Goal: Task Accomplishment & Management: Manage account settings

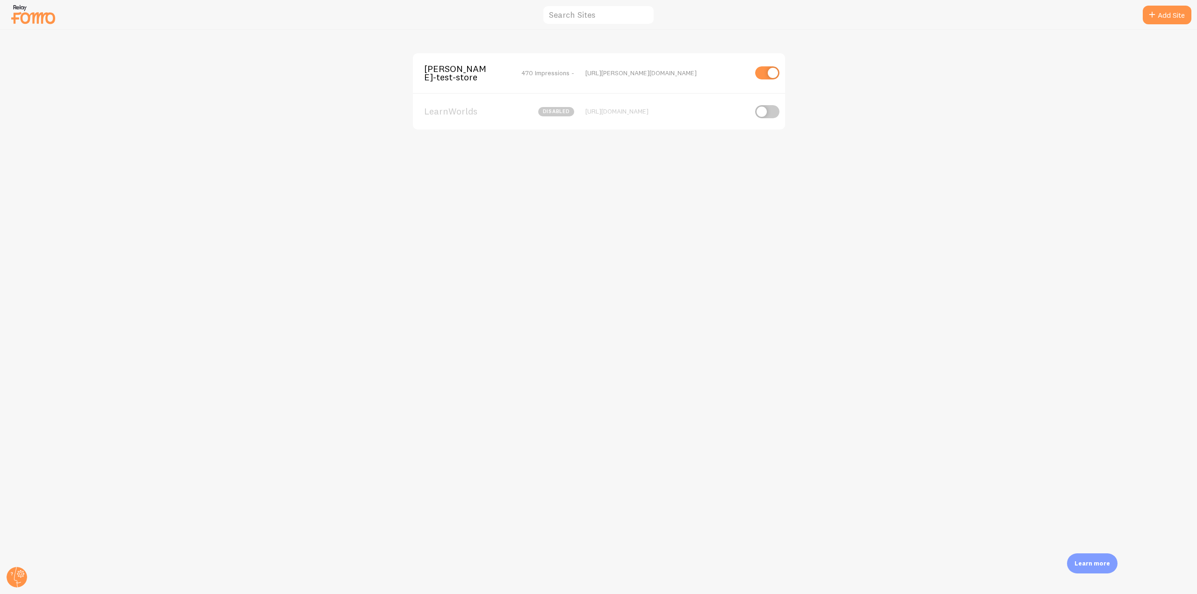
click at [465, 87] on div "[PERSON_NAME]-test-store 470 Impressions - [URL][PERSON_NAME][DOMAIN_NAME]" at bounding box center [599, 73] width 372 height 40
click at [458, 79] on span "[PERSON_NAME]-test-store" at bounding box center [461, 73] width 75 height 17
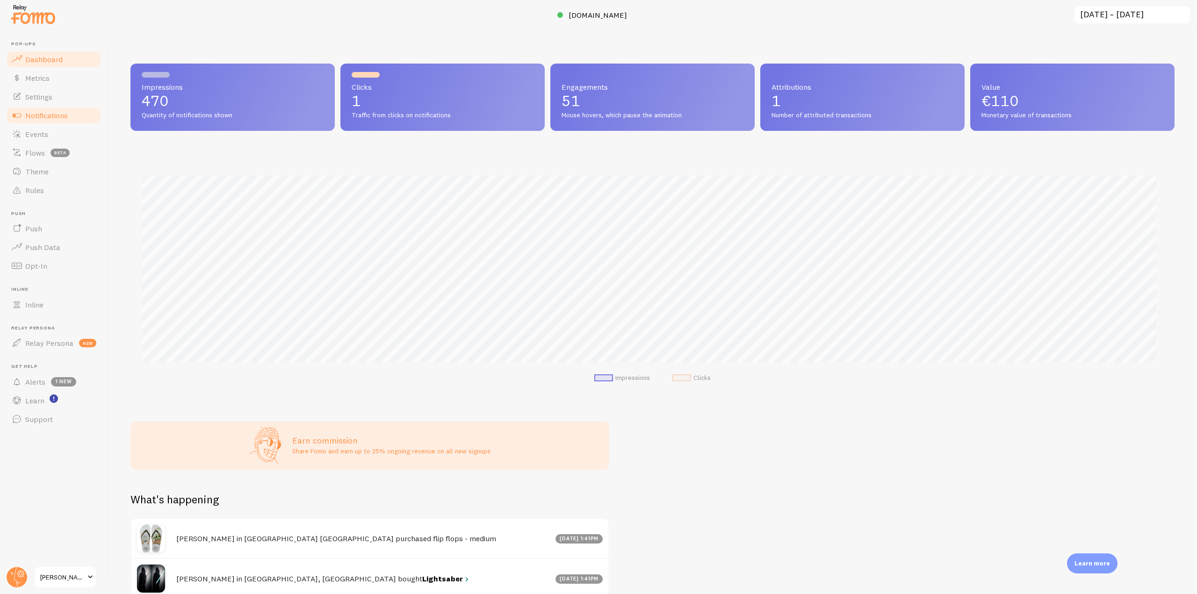
scroll to position [246, 1037]
click at [70, 116] on link "Notifications" at bounding box center [54, 115] width 96 height 19
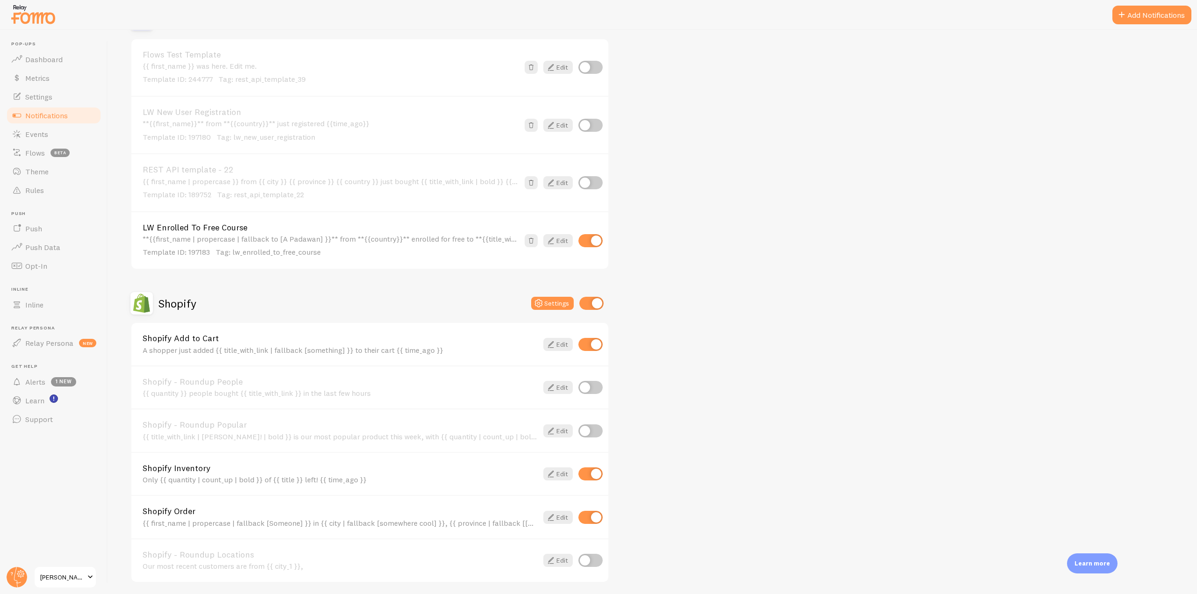
scroll to position [2151, 0]
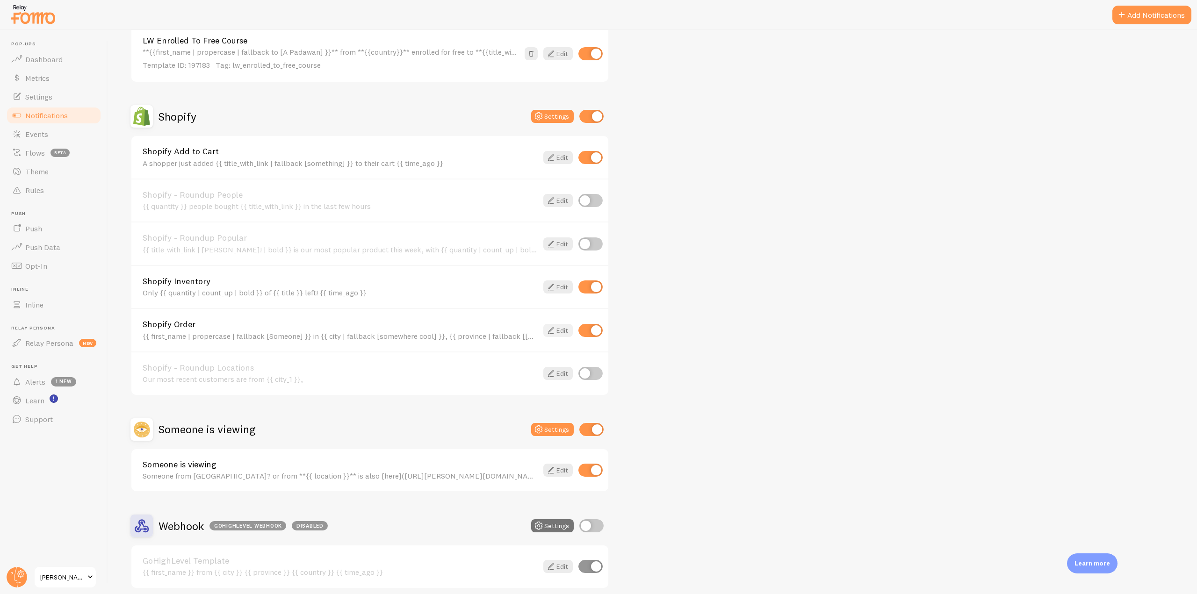
click at [550, 330] on icon at bounding box center [550, 330] width 11 height 11
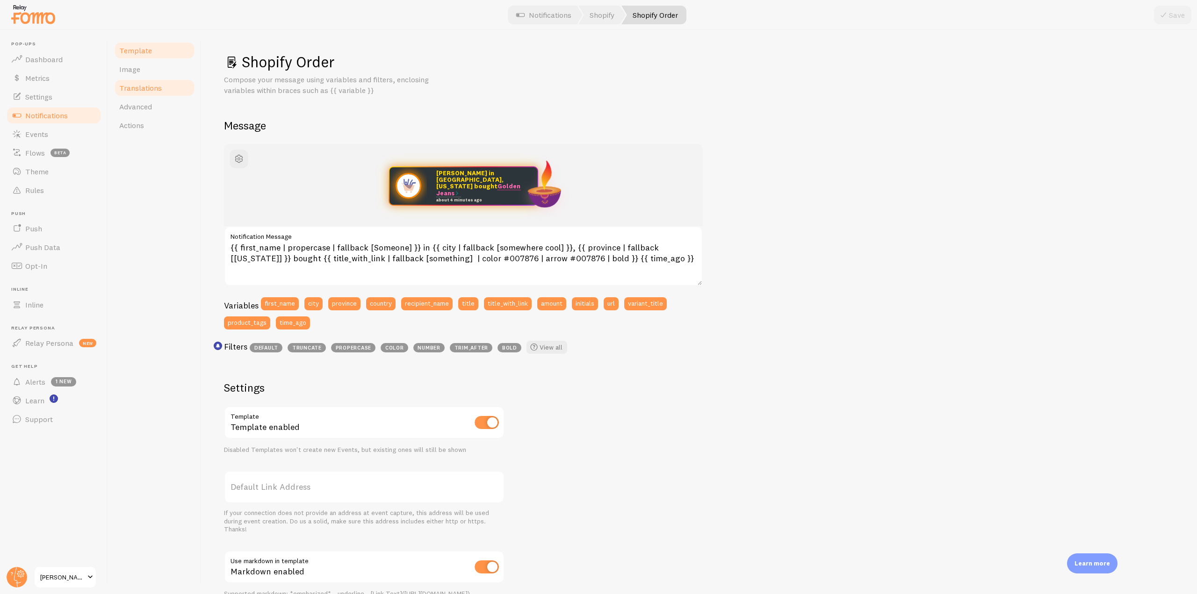
click at [149, 90] on span "Translations" at bounding box center [140, 87] width 43 height 9
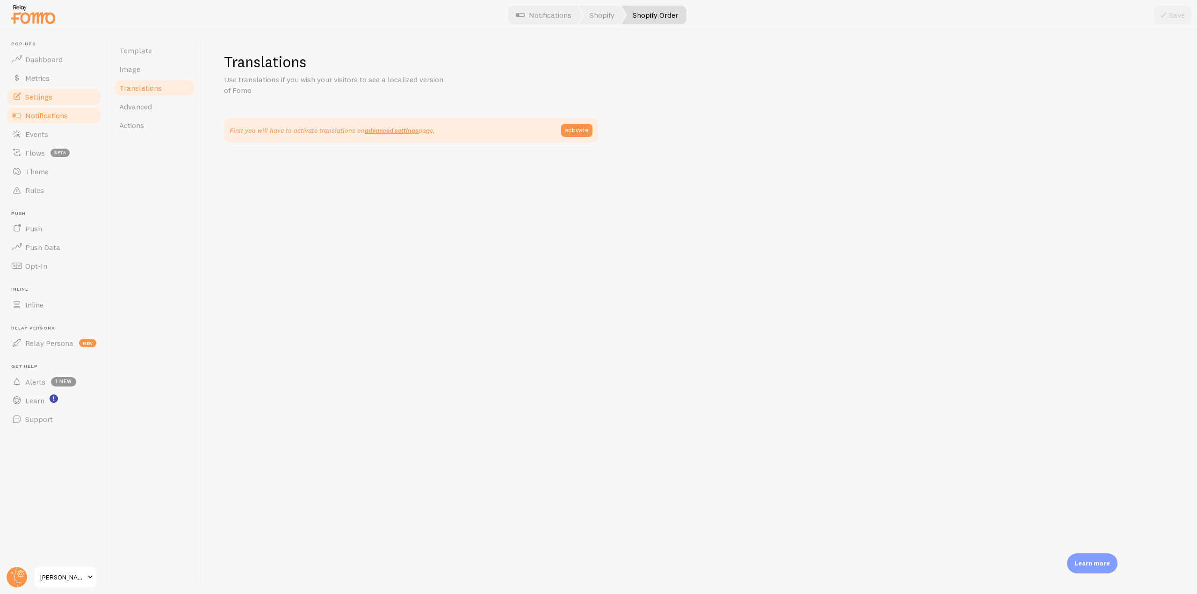
click at [49, 88] on link "Settings" at bounding box center [54, 96] width 96 height 19
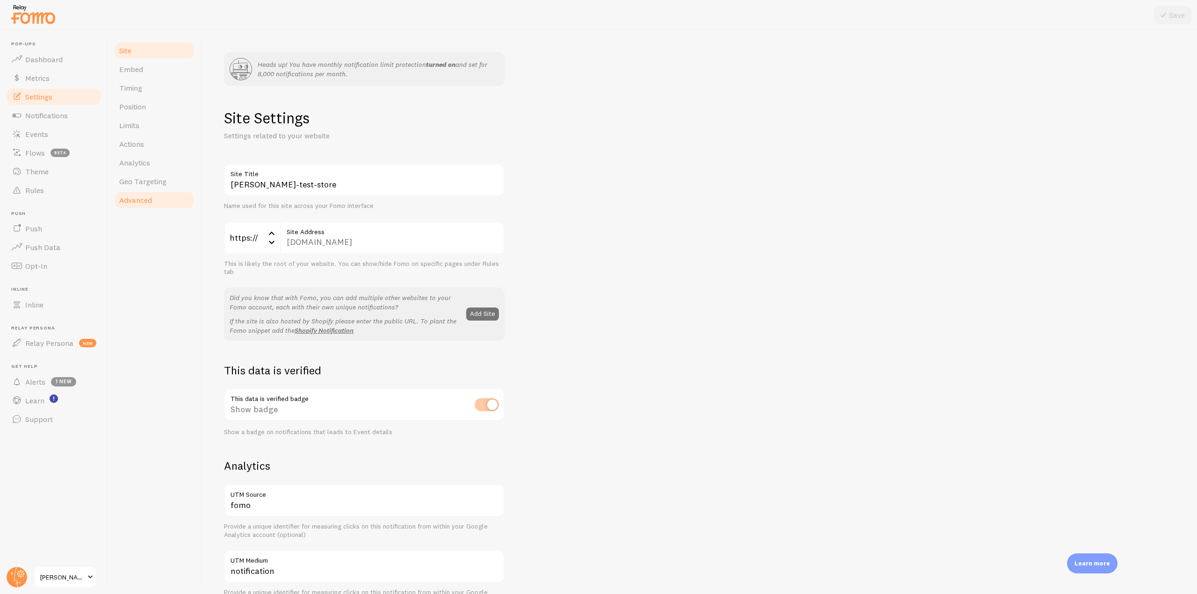
click at [161, 194] on link "Advanced" at bounding box center [155, 200] width 82 height 19
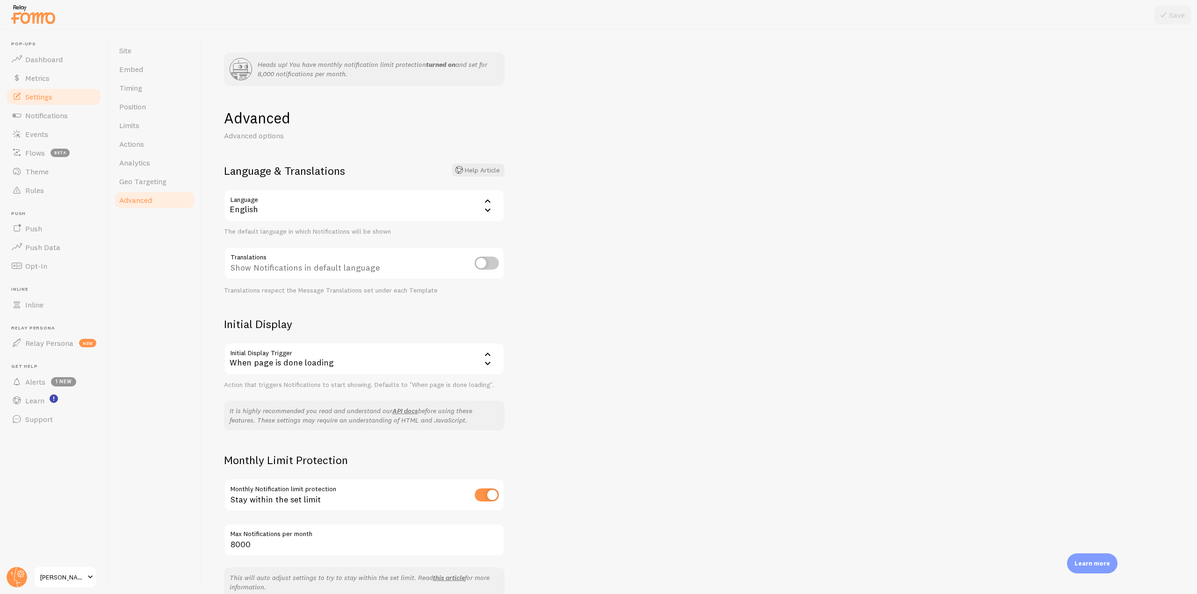
click at [485, 208] on icon at bounding box center [487, 209] width 11 height 11
click at [289, 269] on li "Spanish" at bounding box center [364, 270] width 279 height 16
click at [1175, 14] on button "Save" at bounding box center [1172, 15] width 37 height 19
click at [475, 255] on div "Show Notifications in default language" at bounding box center [364, 264] width 281 height 34
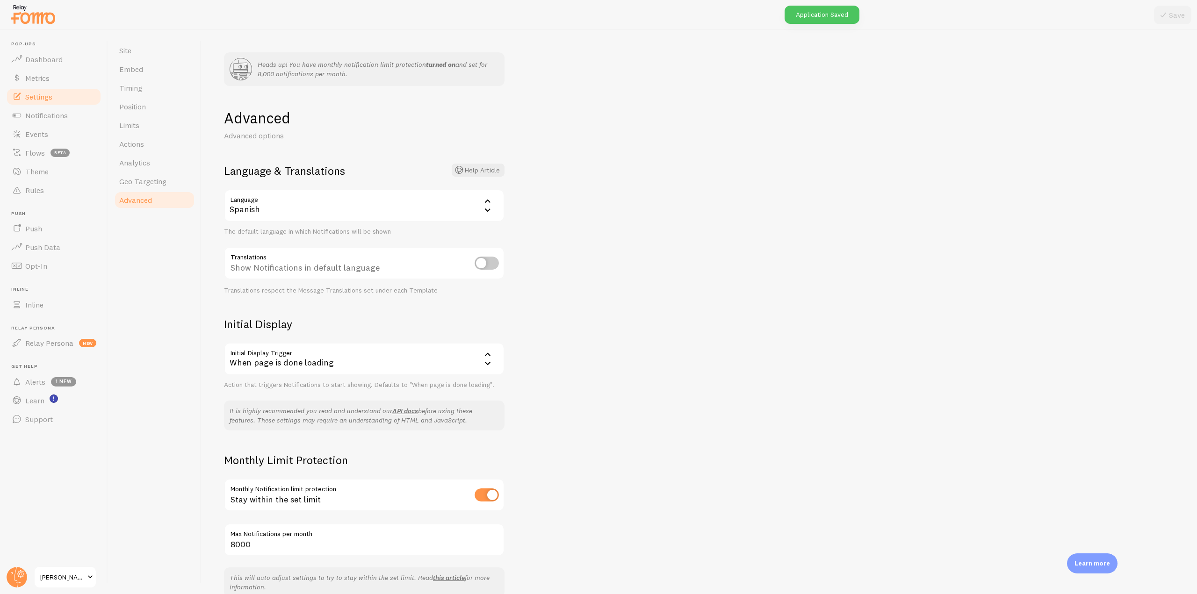
click at [481, 264] on input "checkbox" at bounding box center [487, 263] width 24 height 13
checkbox input "true"
click at [1175, 17] on button "Save" at bounding box center [1172, 15] width 37 height 19
drag, startPoint x: 60, startPoint y: 58, endPoint x: 77, endPoint y: 58, distance: 16.8
click at [60, 58] on span "Dashboard" at bounding box center [43, 59] width 37 height 9
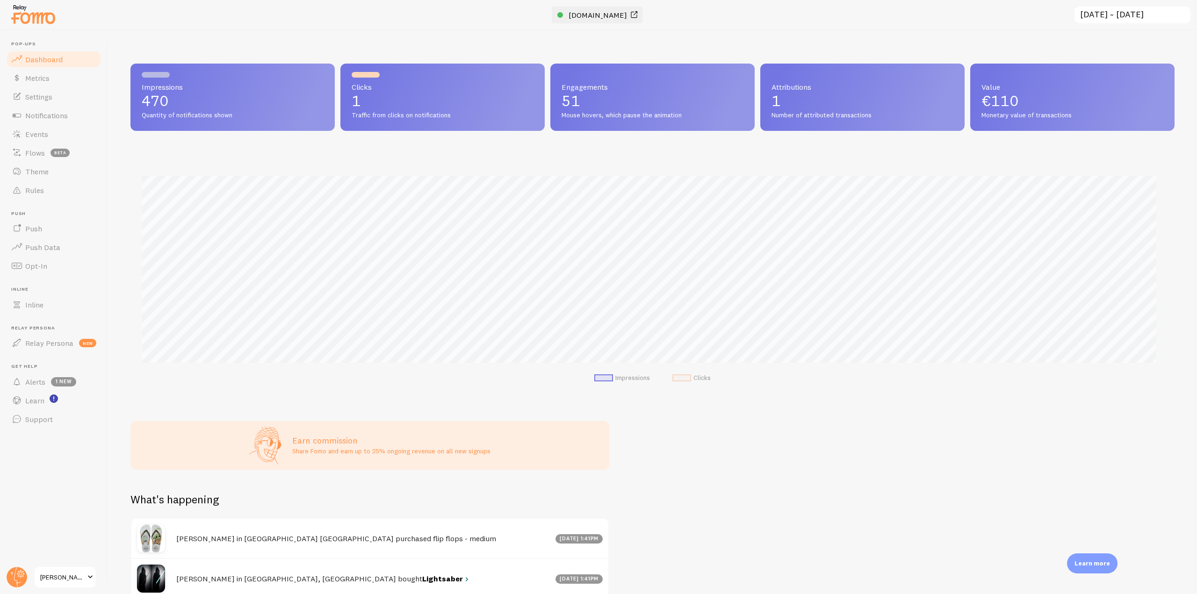
click at [608, 20] on link "[DOMAIN_NAME]" at bounding box center [598, 14] width 82 height 11
click at [66, 93] on link "Settings" at bounding box center [54, 96] width 96 height 19
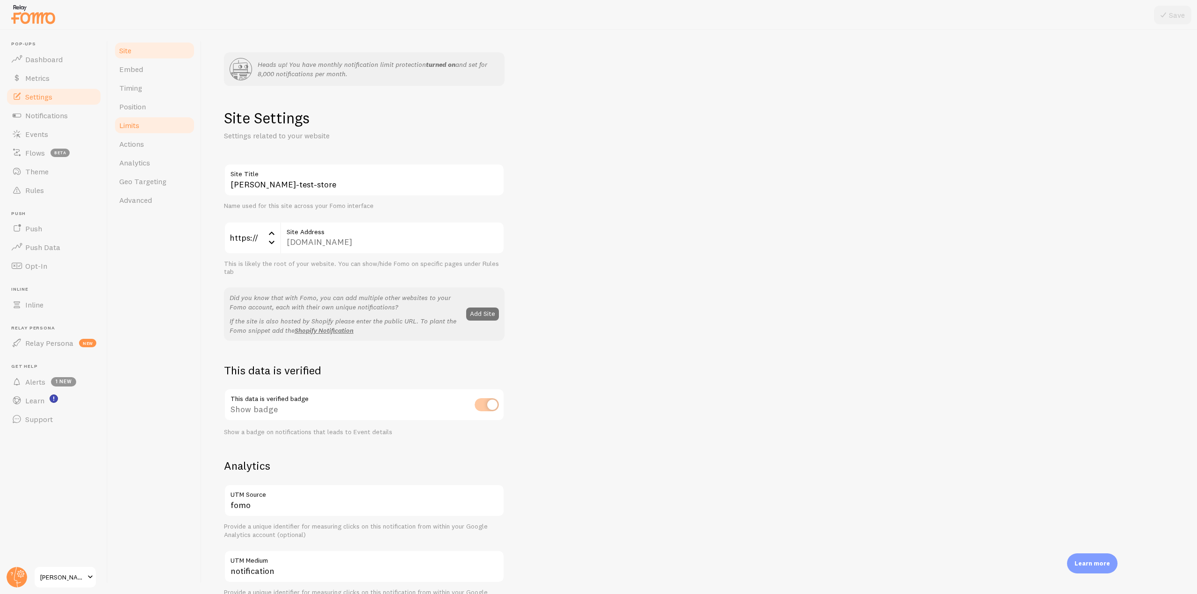
click at [152, 134] on link "Limits" at bounding box center [155, 125] width 82 height 19
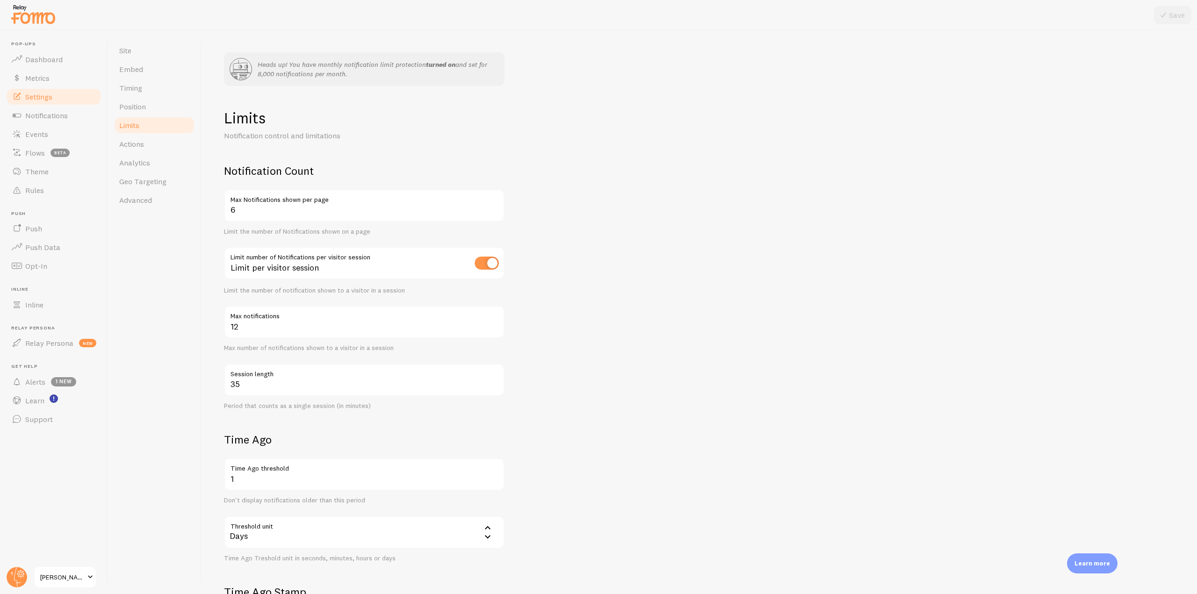
click at [490, 266] on input "checkbox" at bounding box center [487, 263] width 24 height 13
checkbox input "false"
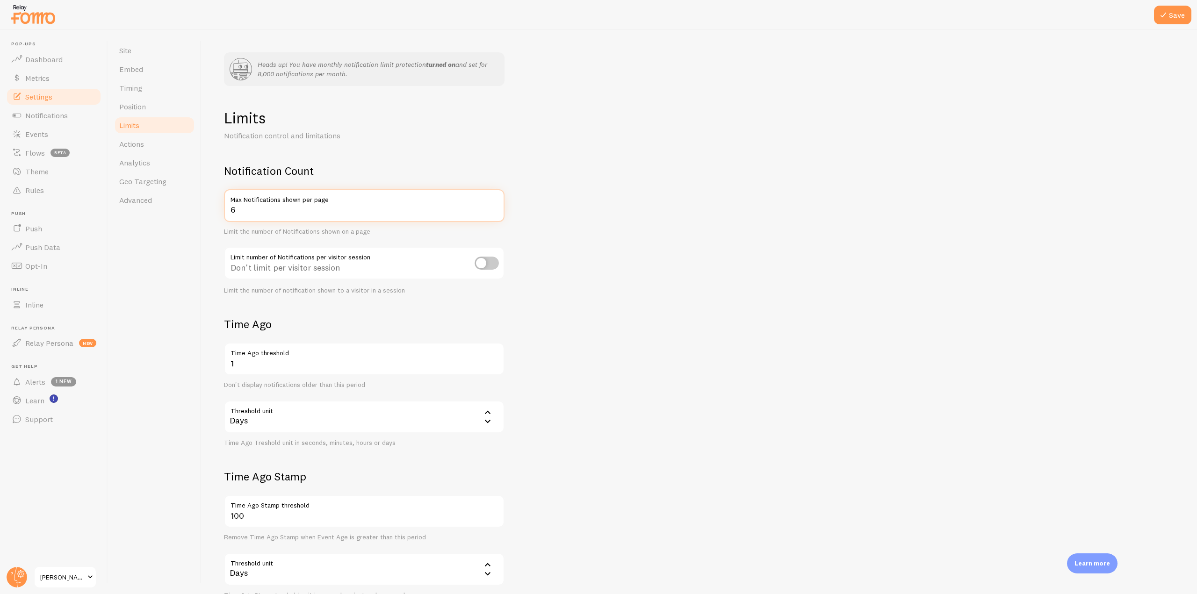
drag, startPoint x: 246, startPoint y: 215, endPoint x: 215, endPoint y: 214, distance: 30.9
click at [215, 214] on div "Heads up! You have monthly notification limit protection turned on and set for …" at bounding box center [700, 312] width 996 height 564
type input "1000"
click at [1160, 17] on button "Save" at bounding box center [1172, 15] width 37 height 19
drag, startPoint x: 248, startPoint y: 366, endPoint x: 217, endPoint y: 366, distance: 30.9
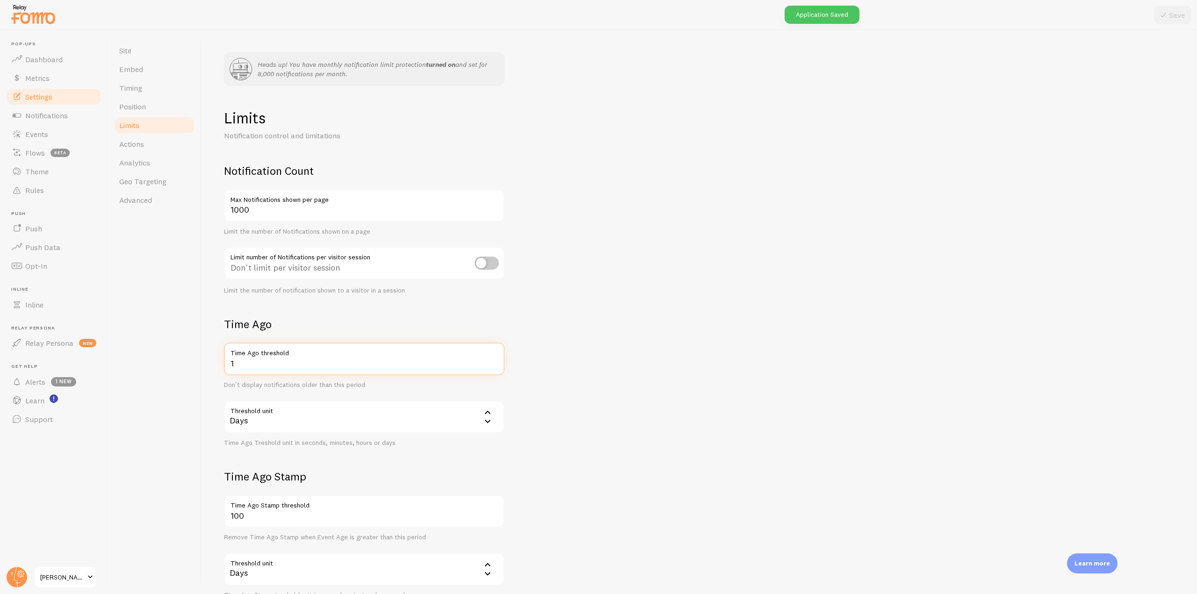
click at [217, 366] on div "Heads up! You have monthly notification limit protection turned on and set for …" at bounding box center [700, 312] width 996 height 564
type input "10000"
click at [1172, 14] on button "Save" at bounding box center [1172, 15] width 37 height 19
click at [94, 119] on link "Notifications" at bounding box center [54, 115] width 96 height 19
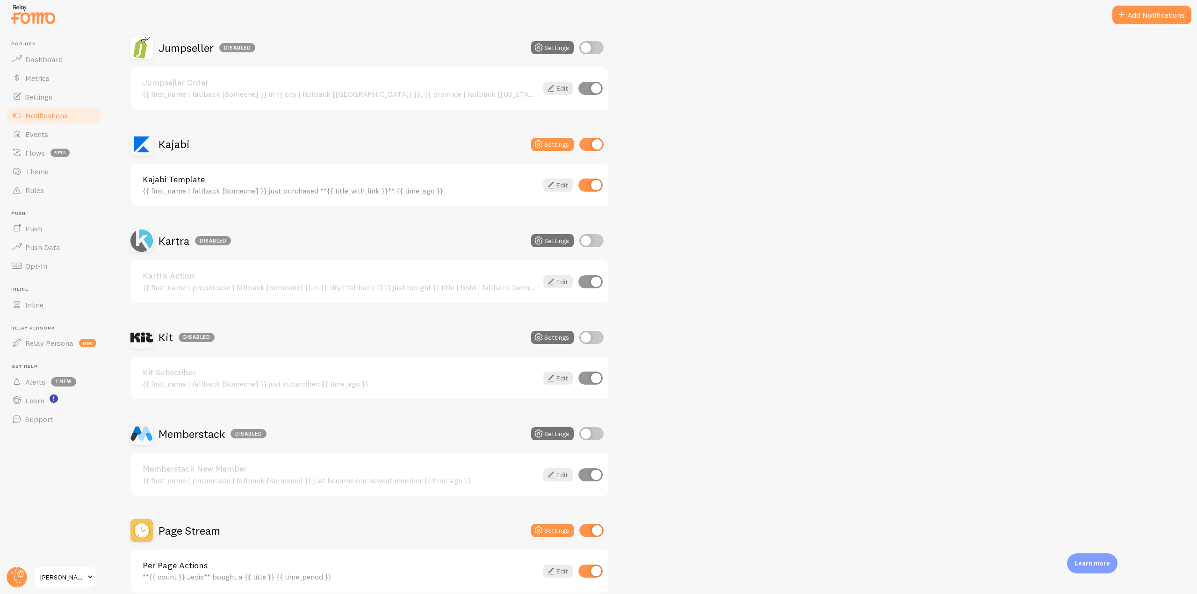
scroll to position [1637, 0]
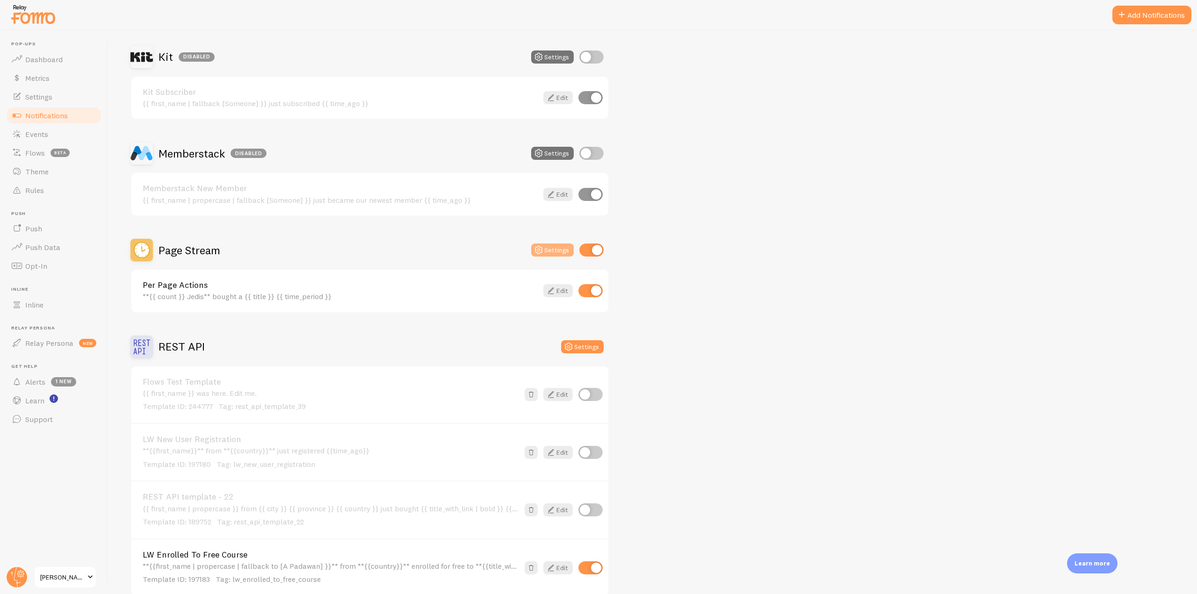
click at [544, 251] on icon at bounding box center [538, 250] width 11 height 11
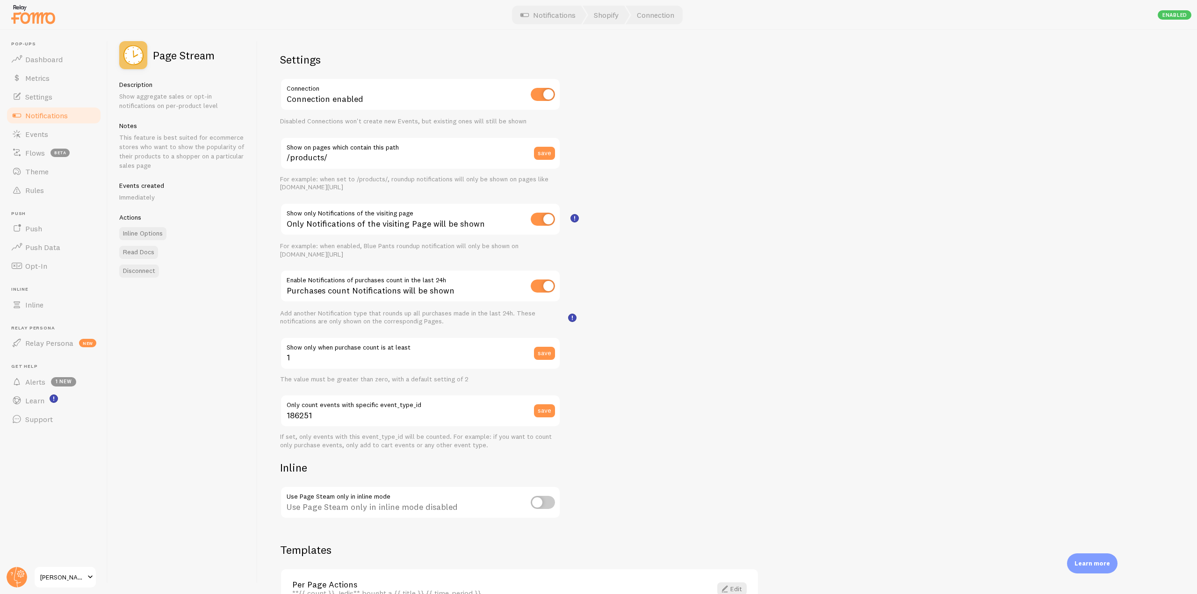
scroll to position [60, 0]
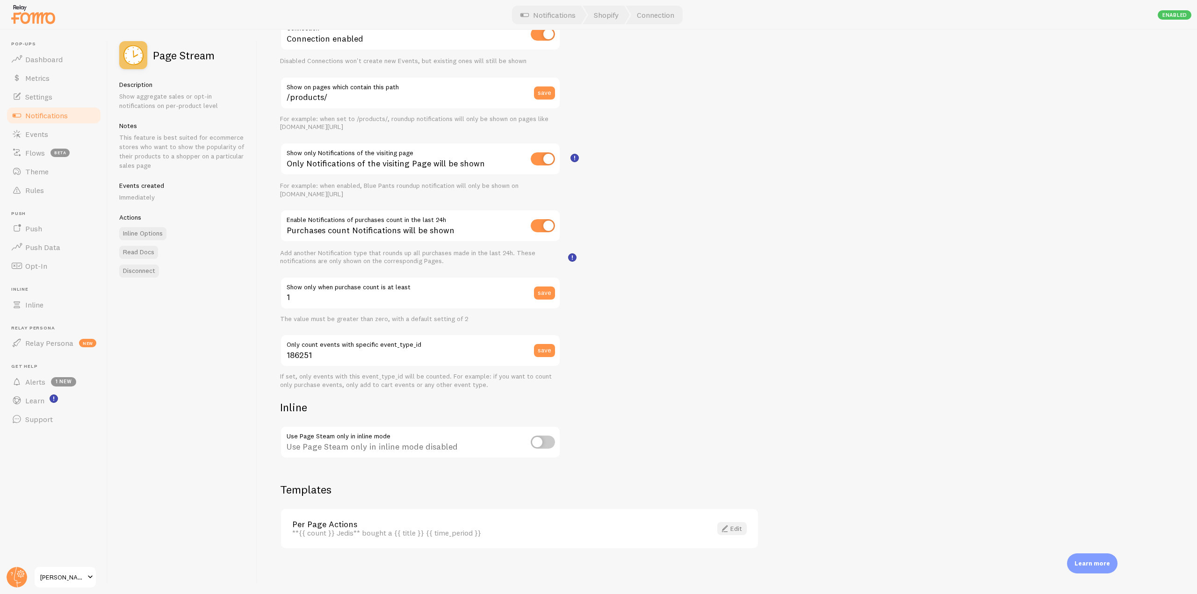
click at [731, 527] on link "Edit" at bounding box center [731, 528] width 29 height 13
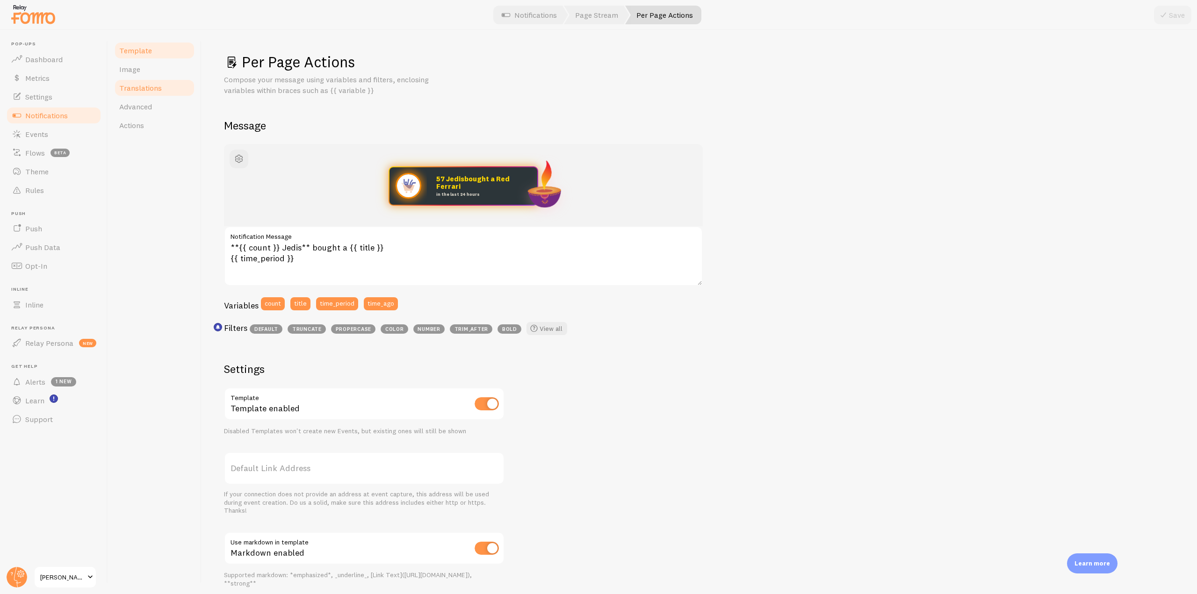
click at [148, 94] on link "Translations" at bounding box center [155, 88] width 82 height 19
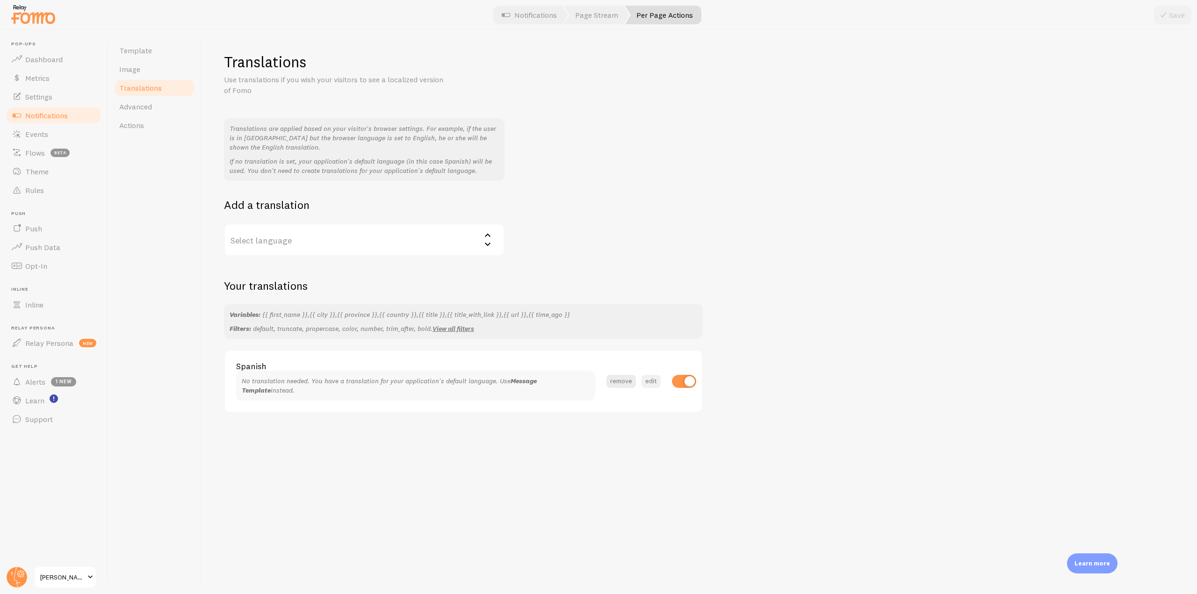
click at [645, 382] on button "edit" at bounding box center [651, 381] width 19 height 13
click at [343, 445] on textarea "**{{ count }} usarios** purchasios {{ title }} {{ time_period }}" at bounding box center [413, 429] width 355 height 60
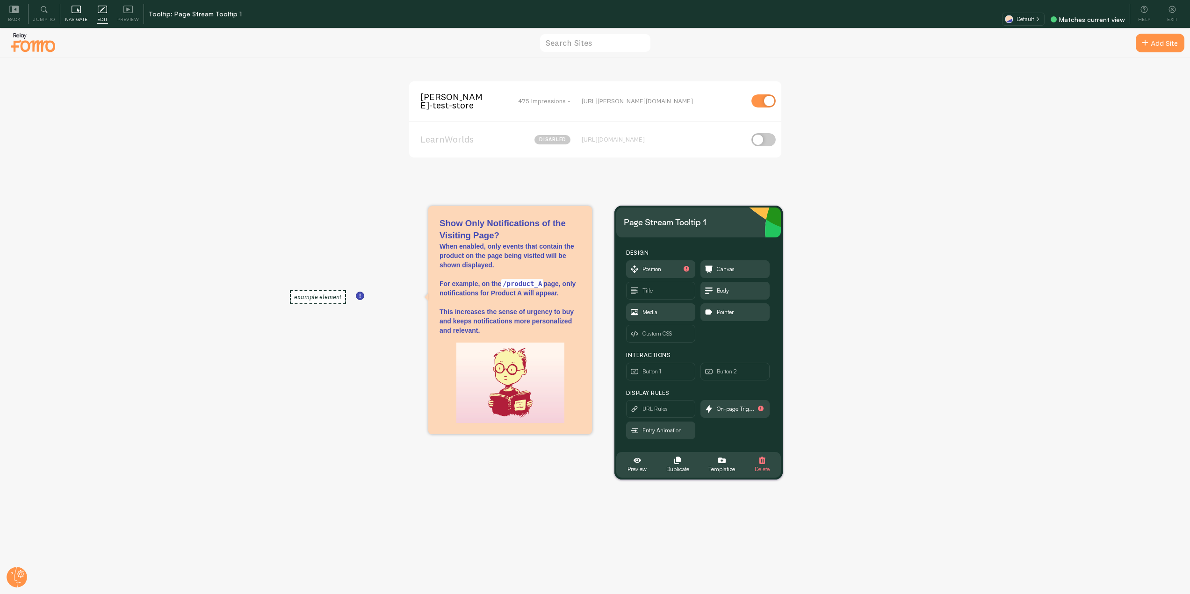
click at [74, 9] on icon at bounding box center [76, 9] width 9 height 9
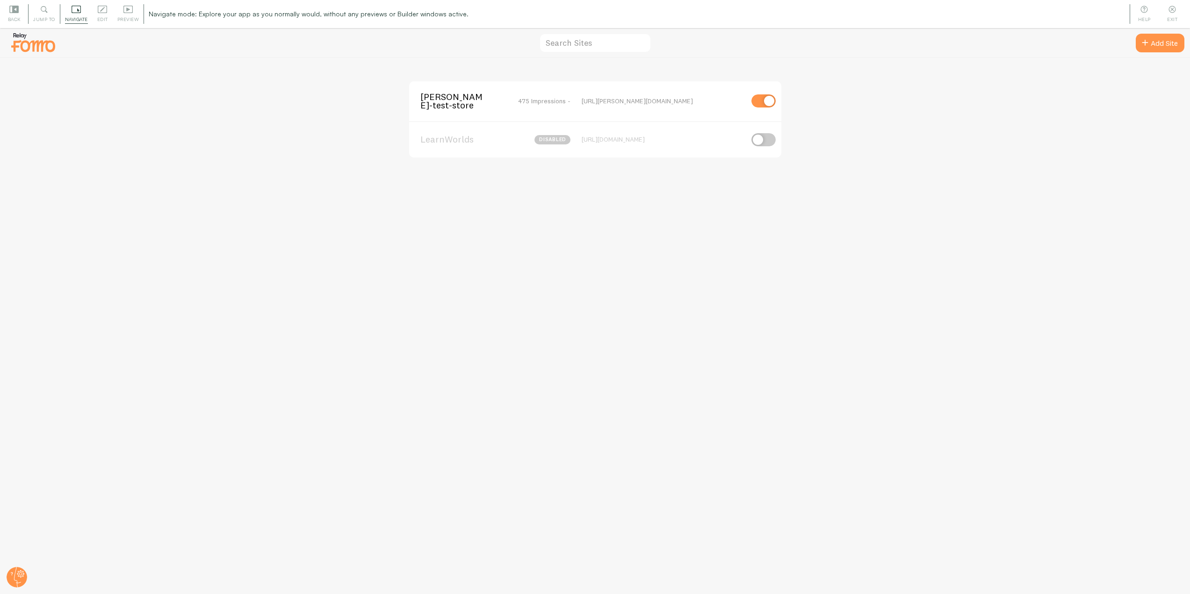
click at [463, 103] on span "[PERSON_NAME]-test-store" at bounding box center [457, 101] width 75 height 17
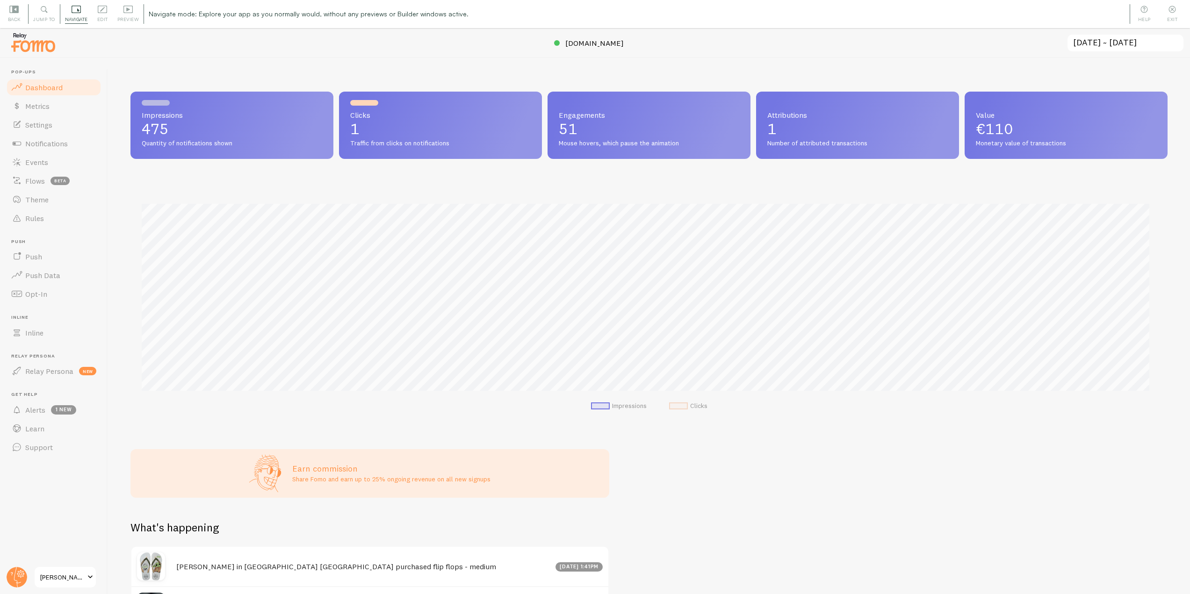
scroll to position [246, 1030]
click at [83, 148] on link "Notifications" at bounding box center [54, 143] width 96 height 19
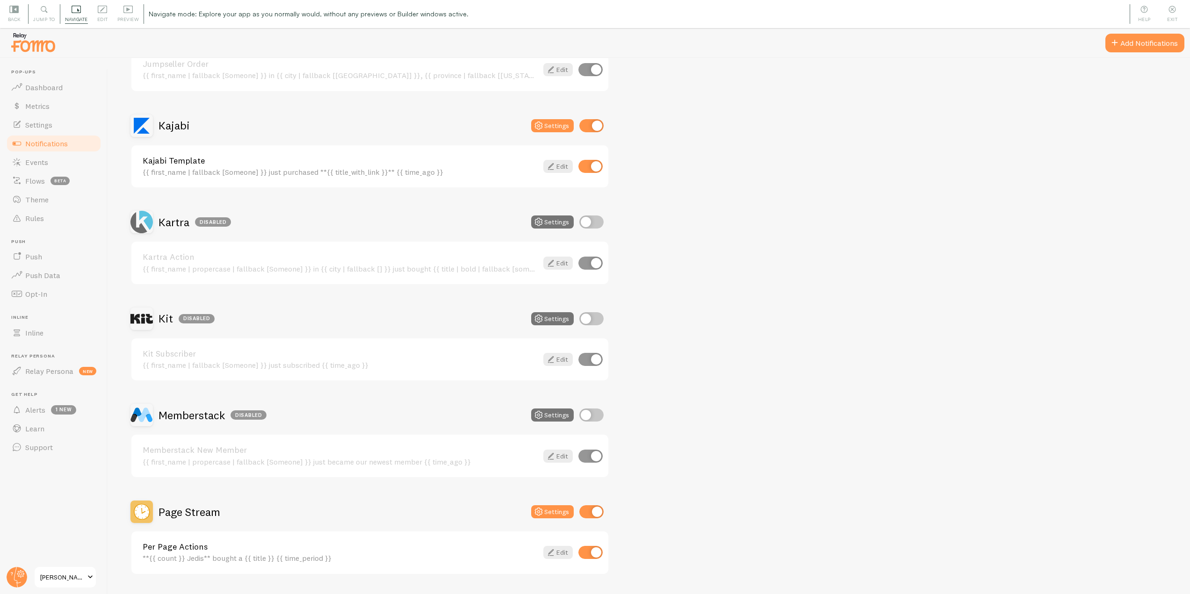
scroll to position [1543, 0]
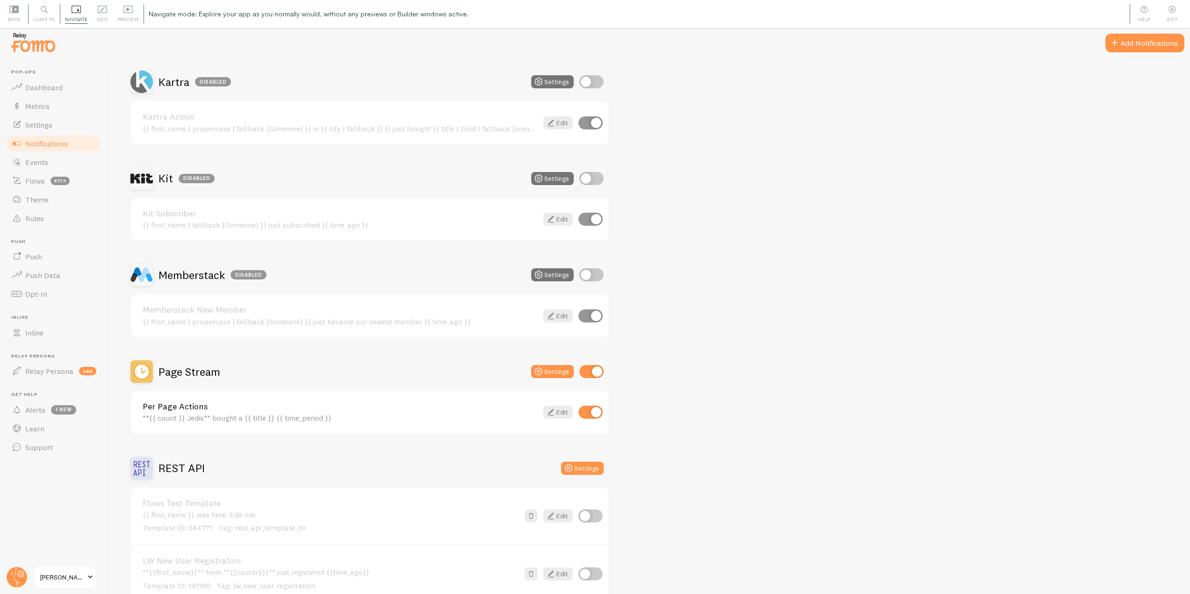
click at [193, 371] on h2 "Page Stream" at bounding box center [190, 372] width 62 height 14
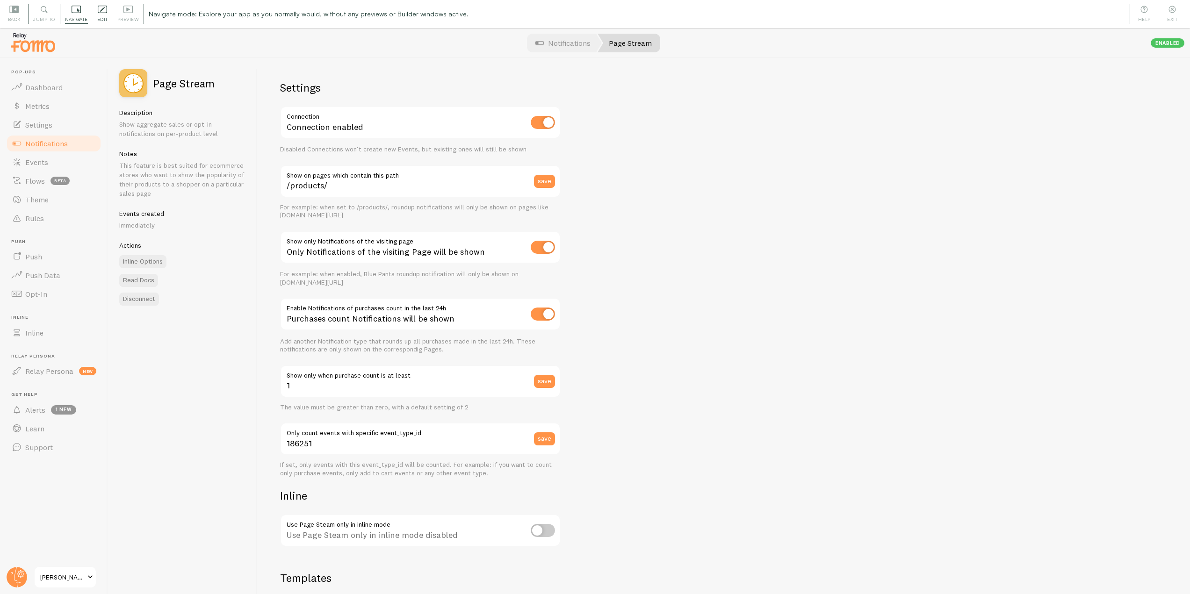
click at [111, 14] on div "Edit Editing is locked and can only be edited by Admins & Designers" at bounding box center [103, 14] width 20 height 20
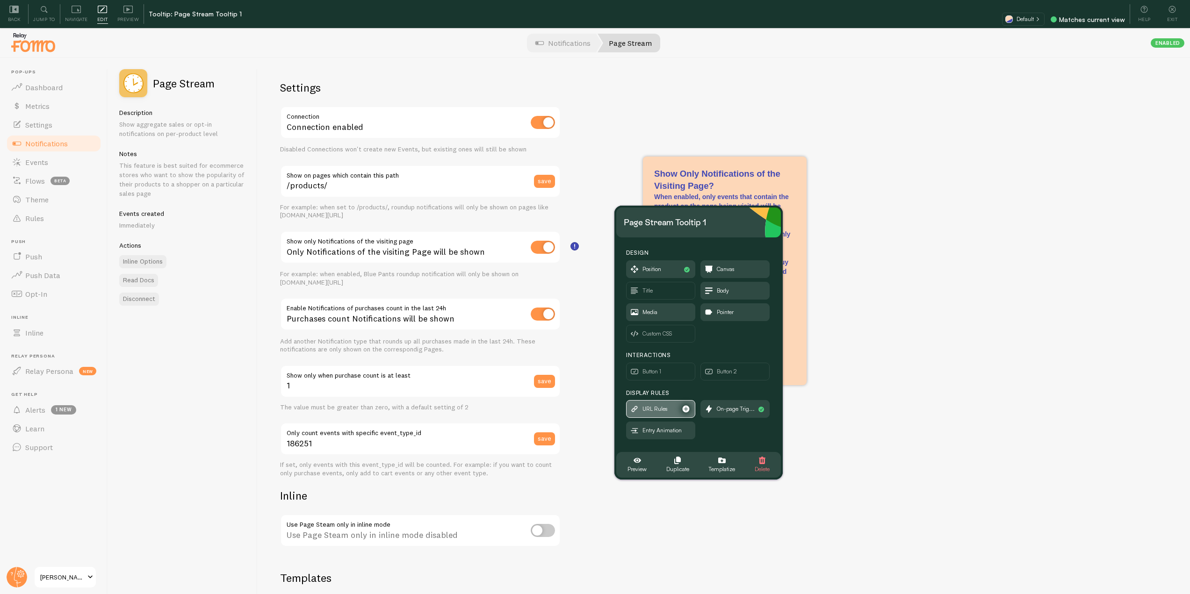
click at [662, 410] on span "URL Rules" at bounding box center [655, 409] width 25 height 10
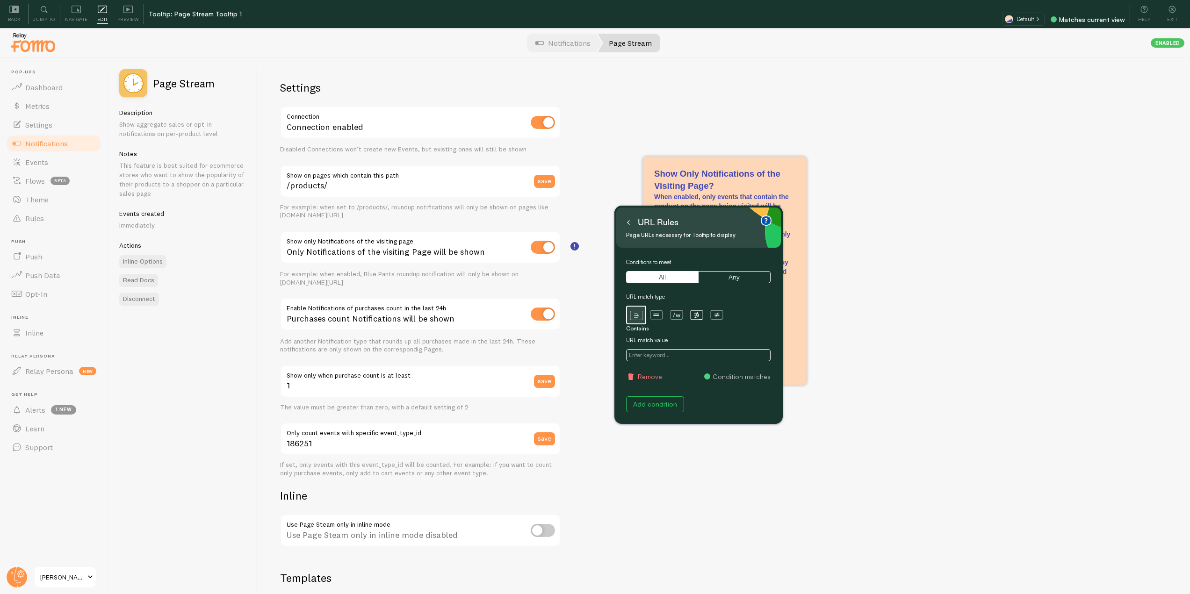
click at [651, 355] on input "text" at bounding box center [698, 355] width 145 height 12
click at [659, 355] on input "text" at bounding box center [698, 355] width 145 height 12
paste input "/page_stream/"
type input "/page_stream/"
click at [630, 225] on button at bounding box center [628, 222] width 9 height 15
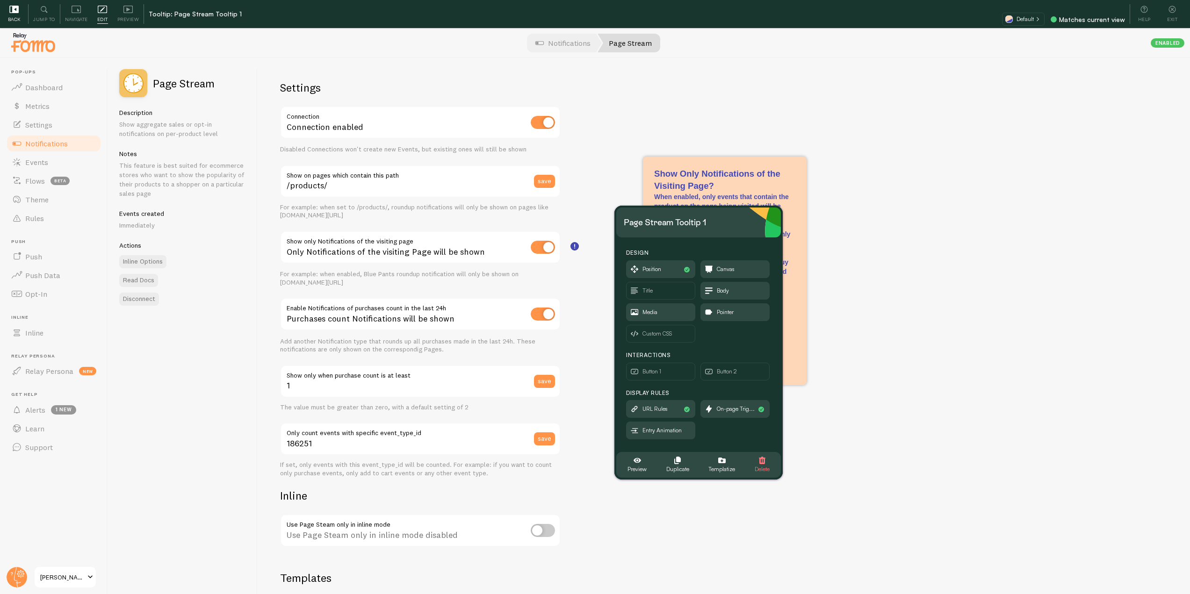
click at [14, 7] on icon at bounding box center [13, 9] width 9 height 7
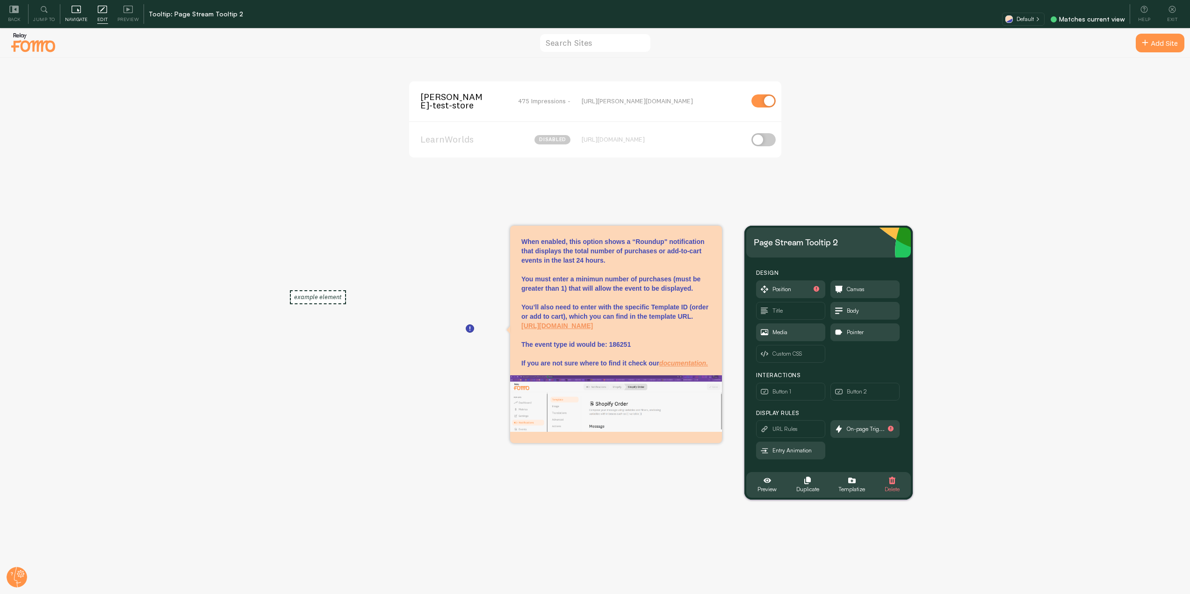
click at [65, 9] on div "Navigate" at bounding box center [76, 14] width 32 height 20
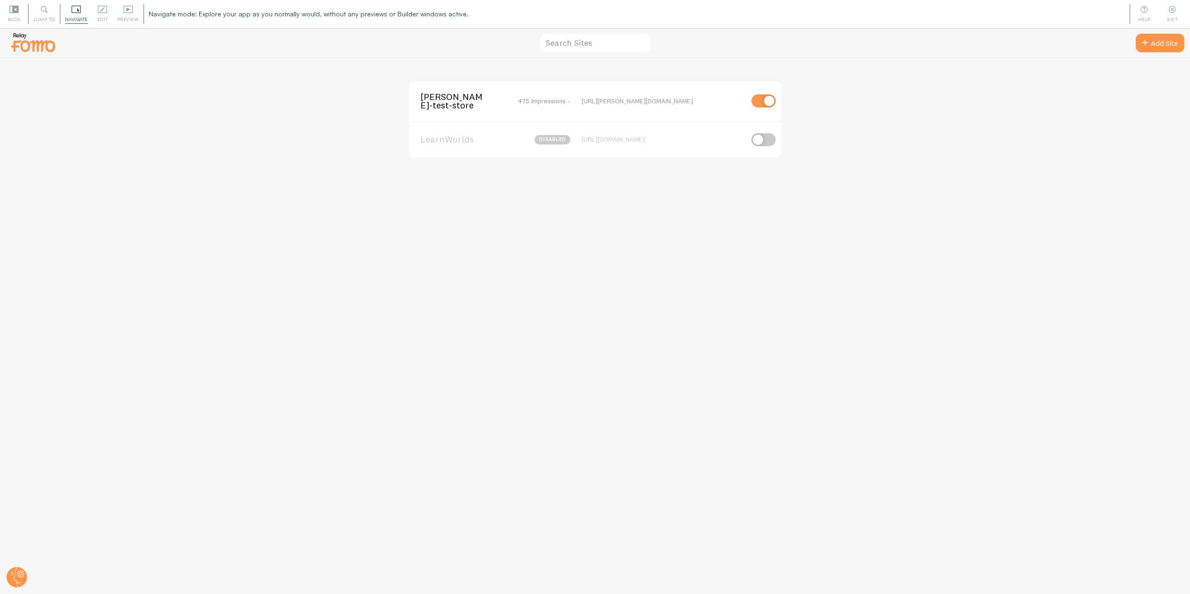
click at [451, 111] on div "[PERSON_NAME]-test-store 475 Impressions - [URL][PERSON_NAME][DOMAIN_NAME]" at bounding box center [595, 101] width 372 height 40
click at [439, 97] on span "[PERSON_NAME]-test-store" at bounding box center [457, 101] width 75 height 17
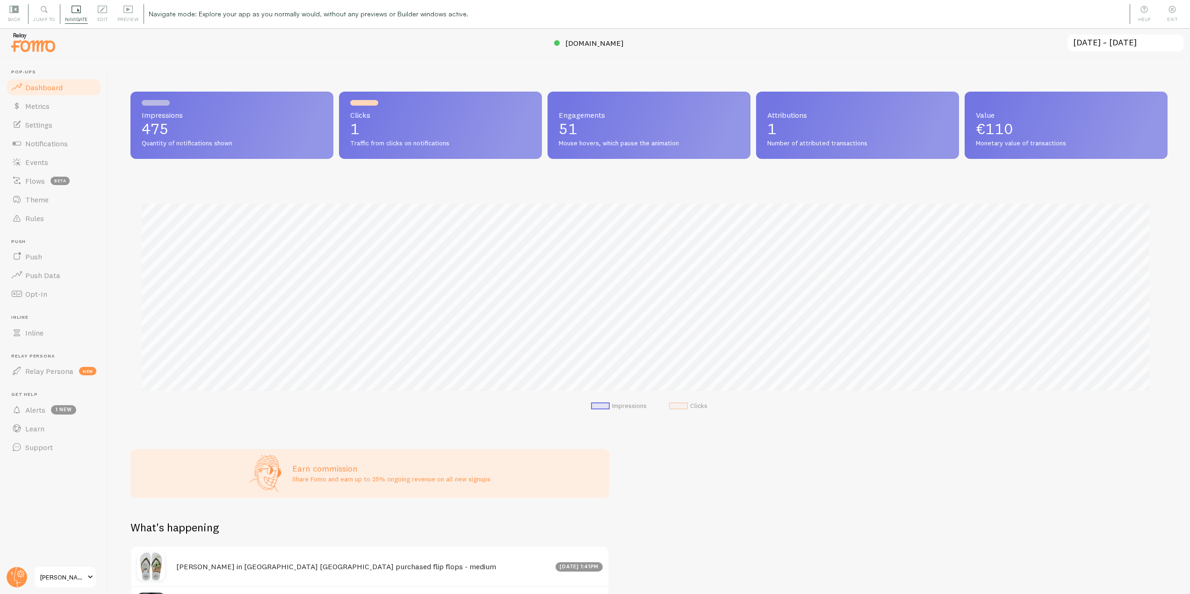
scroll to position [246, 1030]
click at [83, 146] on link "Notifications" at bounding box center [54, 143] width 96 height 19
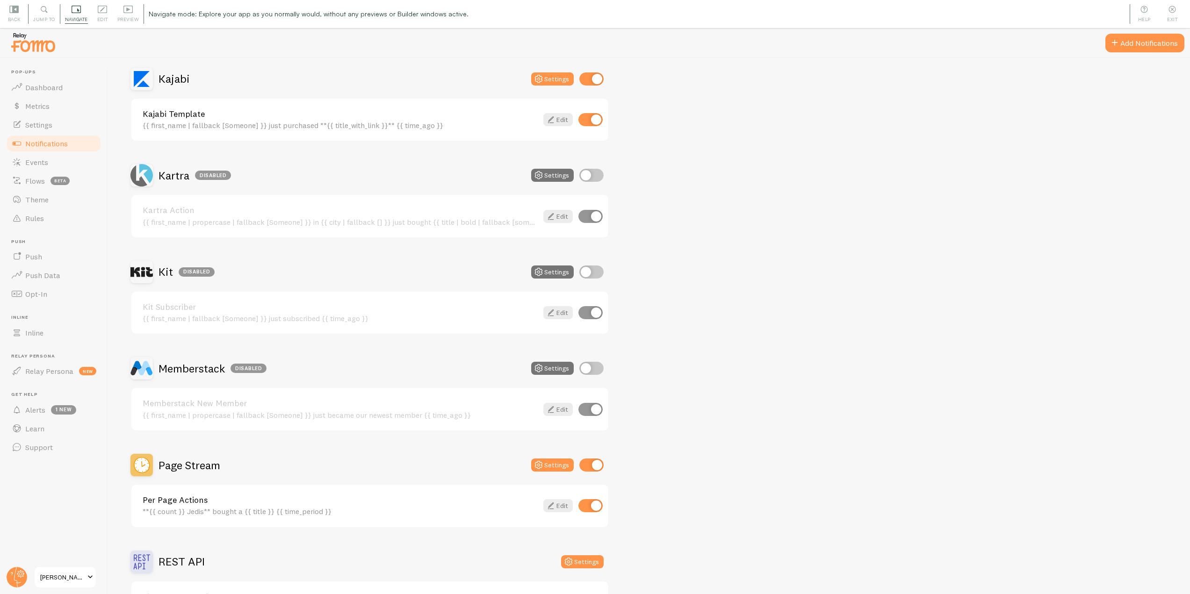
scroll to position [1543, 0]
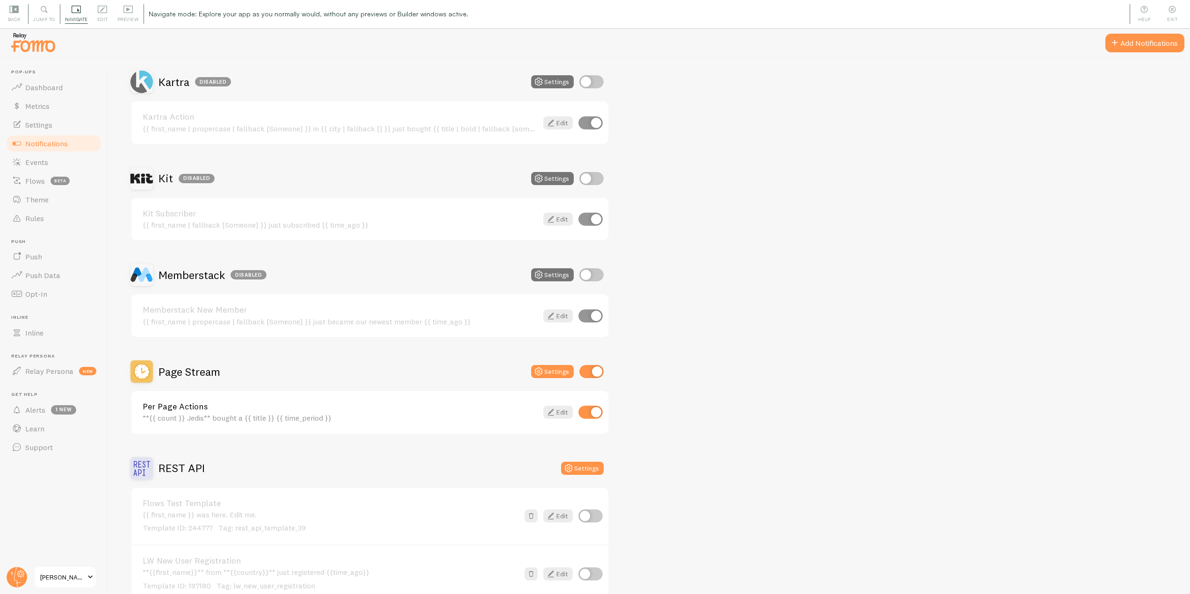
click at [205, 370] on h2 "Page Stream" at bounding box center [190, 372] width 62 height 14
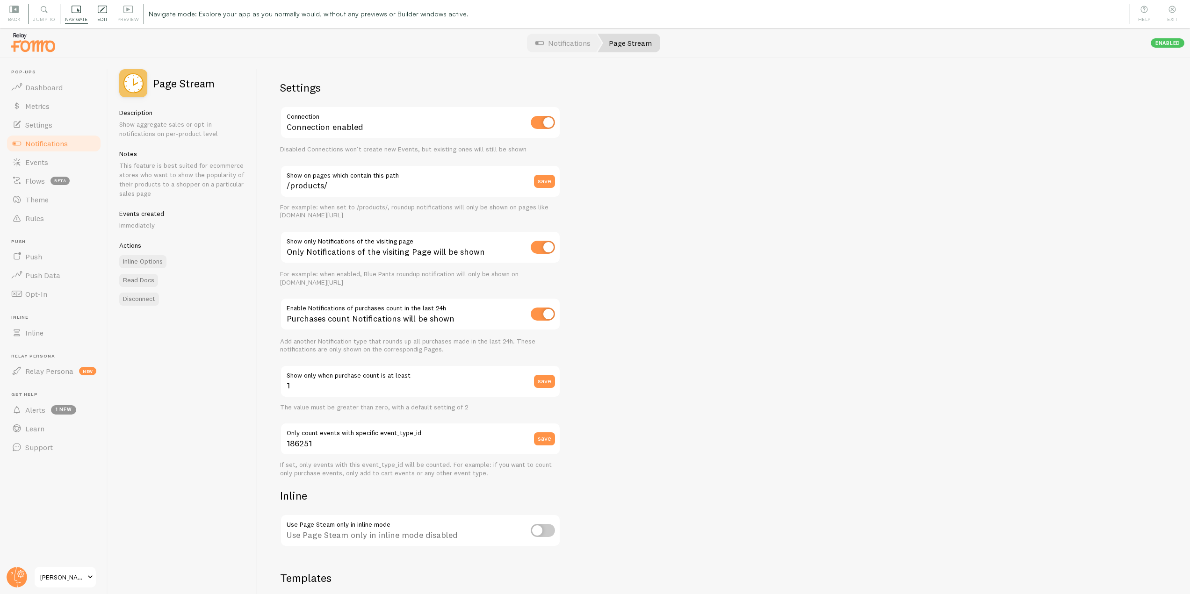
click at [105, 13] on icon at bounding box center [102, 9] width 9 height 7
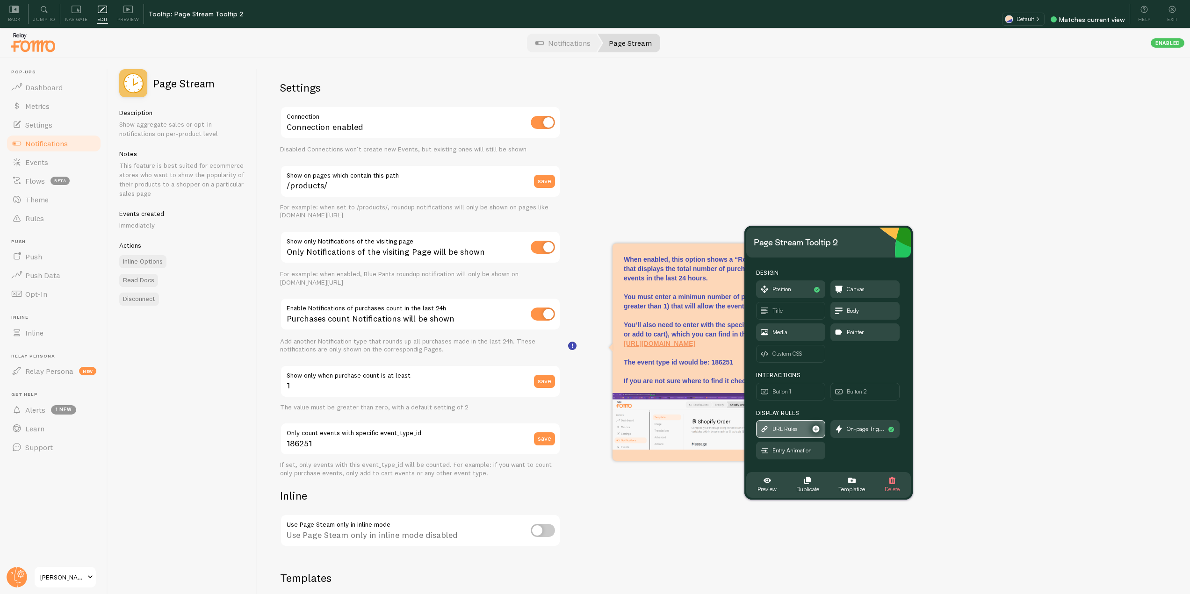
click at [791, 429] on span "URL Rules" at bounding box center [785, 429] width 25 height 10
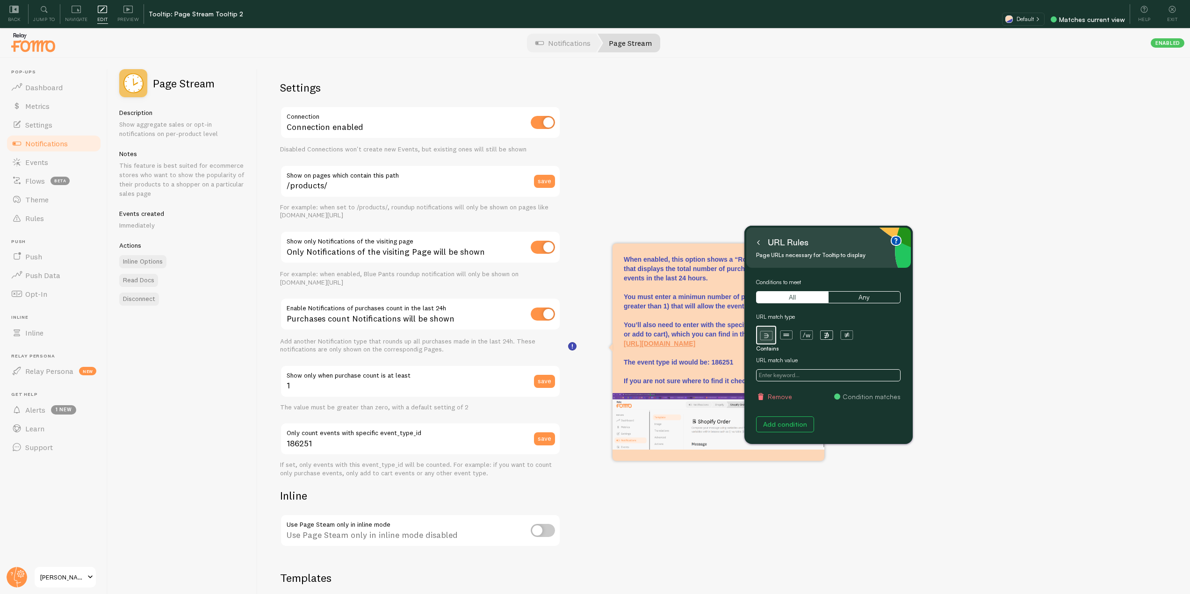
click at [792, 378] on input "text" at bounding box center [828, 375] width 145 height 12
paste input "/page_stream/"
type input "/page_stream/"
click at [754, 241] on button at bounding box center [758, 242] width 9 height 15
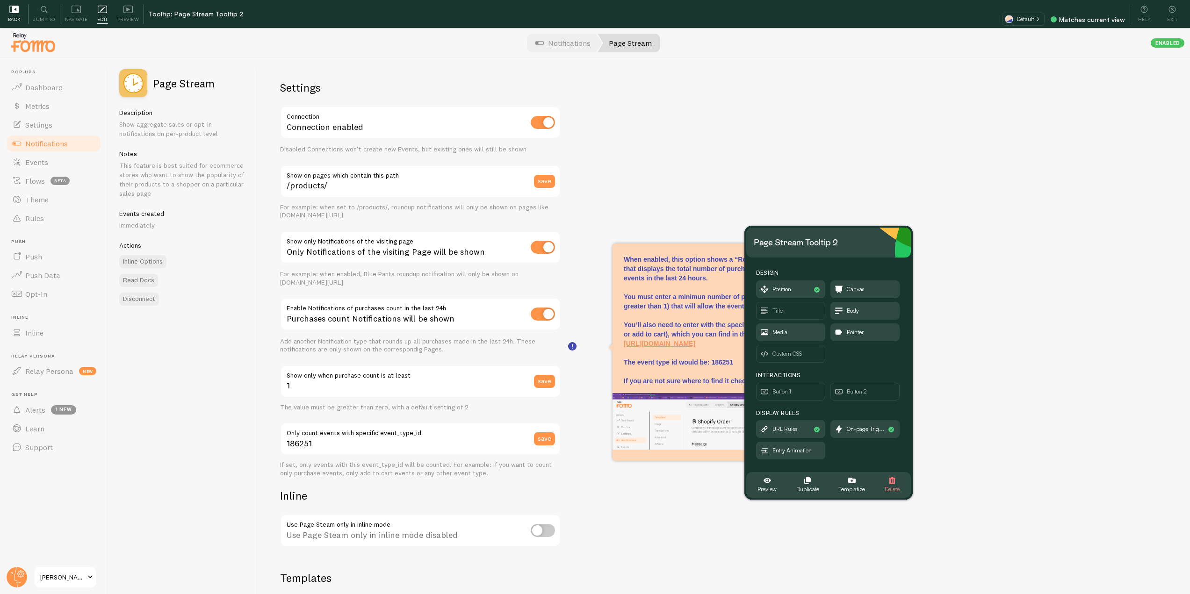
click at [19, 13] on div "Back" at bounding box center [14, 14] width 28 height 20
